Goal: Check status

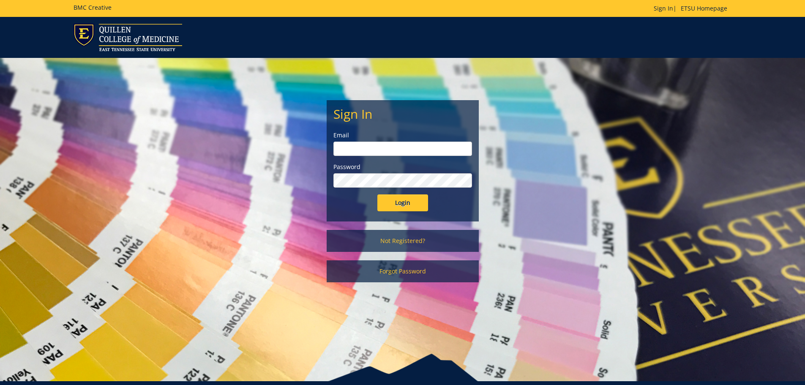
type input "[EMAIL_ADDRESS][DOMAIN_NAME]"
click at [413, 204] on input "Login" at bounding box center [403, 202] width 51 height 17
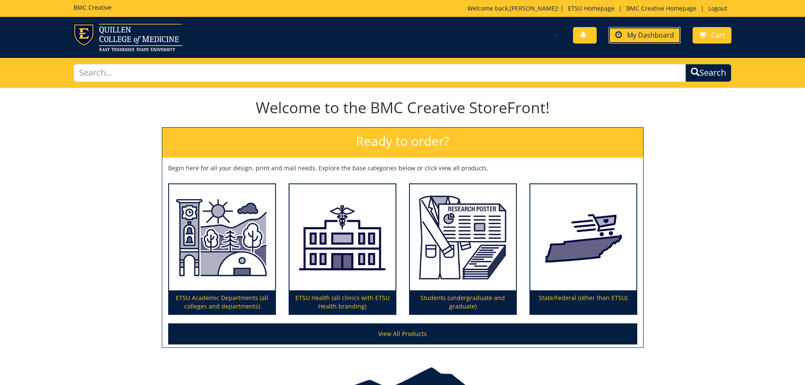
click at [642, 33] on span "My Dashboard" at bounding box center [650, 34] width 47 height 9
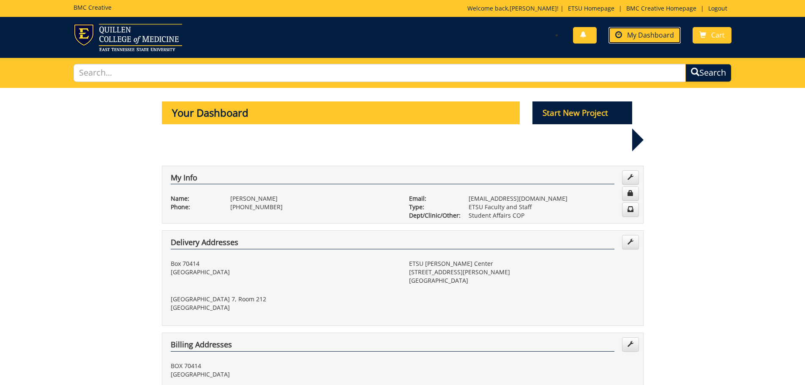
click at [634, 37] on span "My Dashboard" at bounding box center [650, 34] width 47 height 9
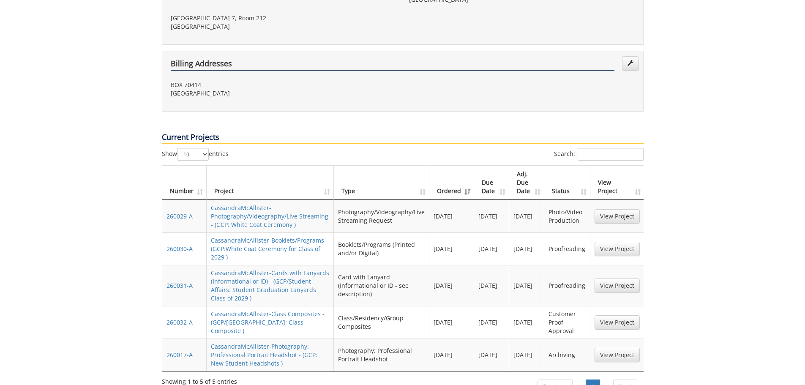
scroll to position [296, 0]
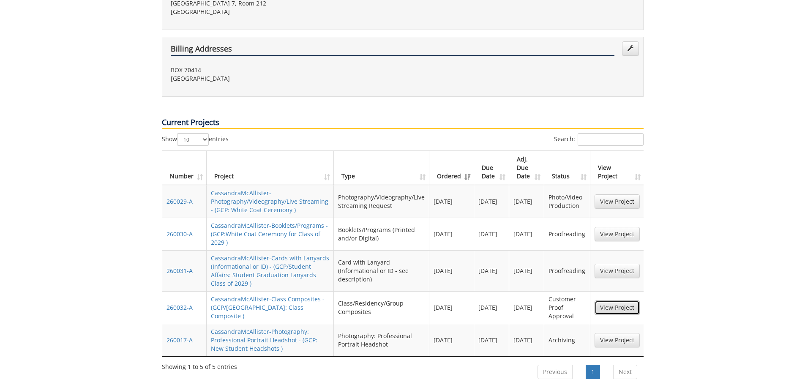
click at [609, 301] on link "View Project" at bounding box center [617, 308] width 45 height 14
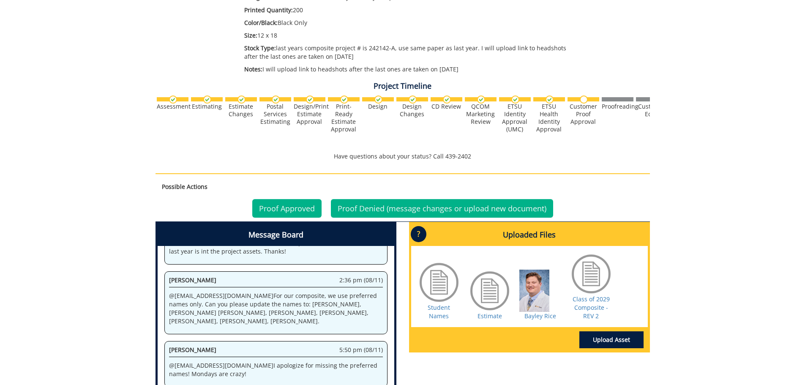
scroll to position [211, 0]
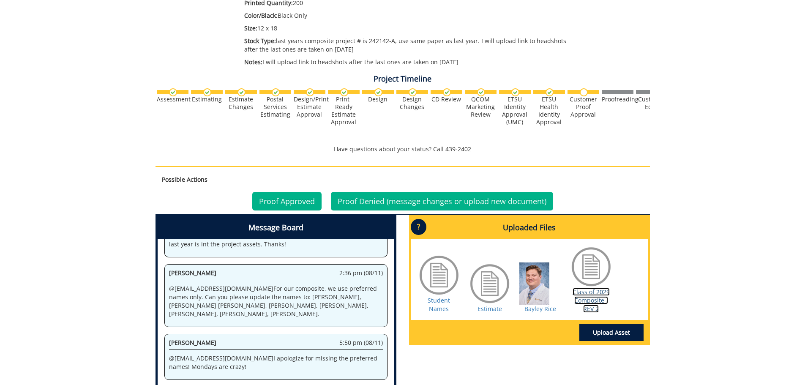
click at [595, 308] on link "Class of 2029 Composite - REV 2" at bounding box center [591, 300] width 37 height 25
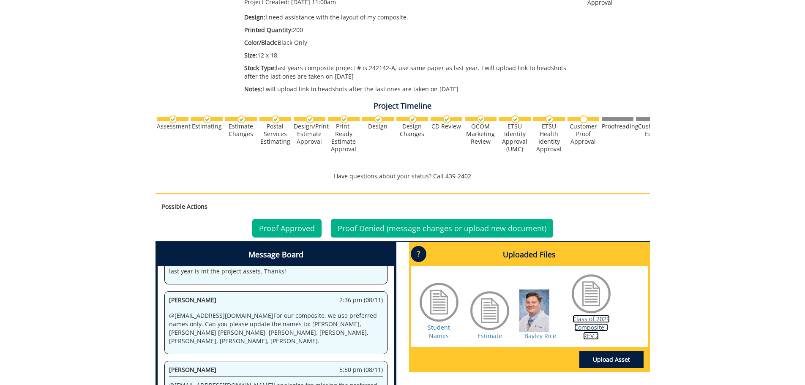
scroll to position [169, 0]
